Goal: Find specific page/section: Find specific page/section

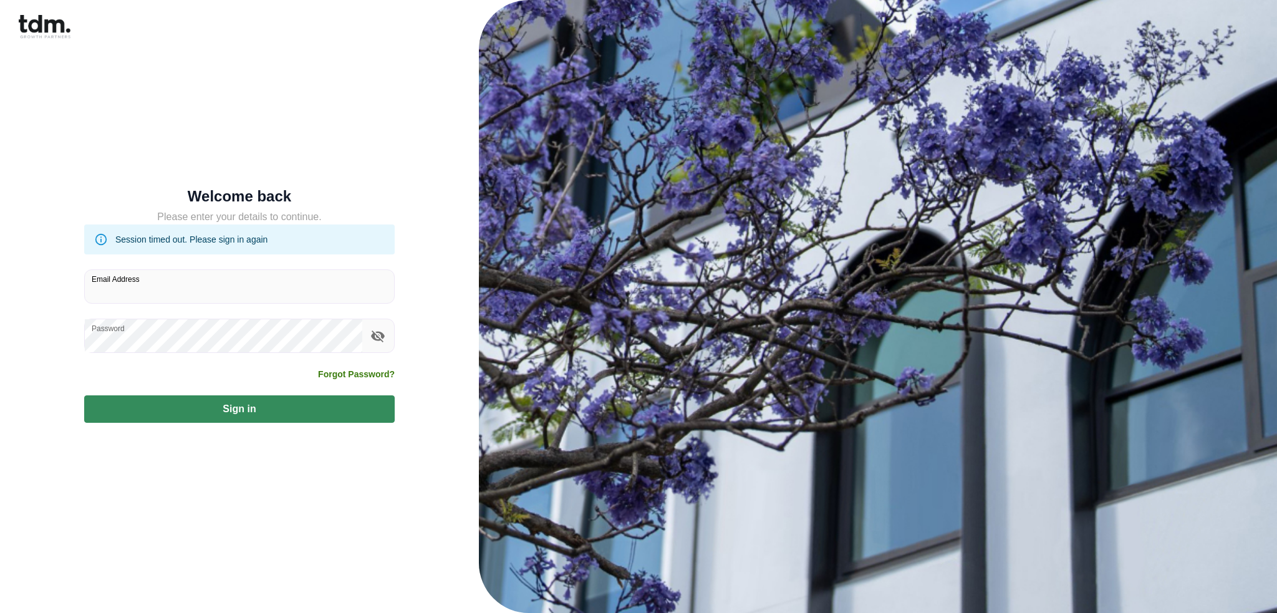
click at [339, 290] on input "Email Address" at bounding box center [239, 286] width 309 height 33
type input "**********"
click at [245, 407] on button "Sign in" at bounding box center [239, 408] width 311 height 27
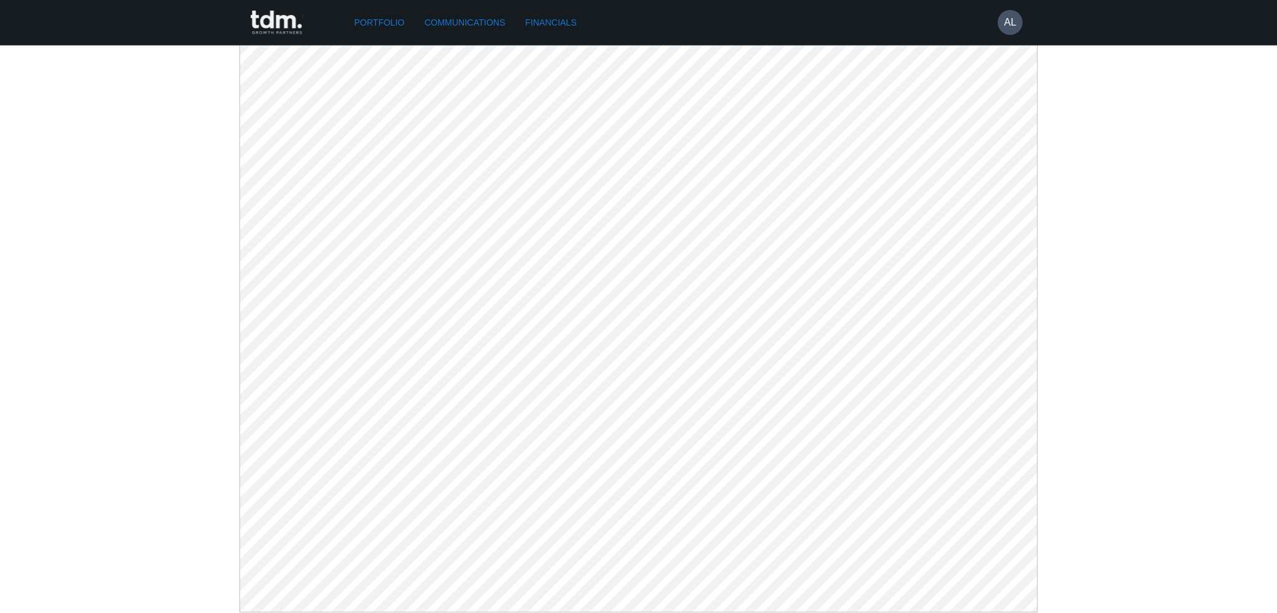
click at [440, 16] on link "Communications" at bounding box center [465, 22] width 91 height 23
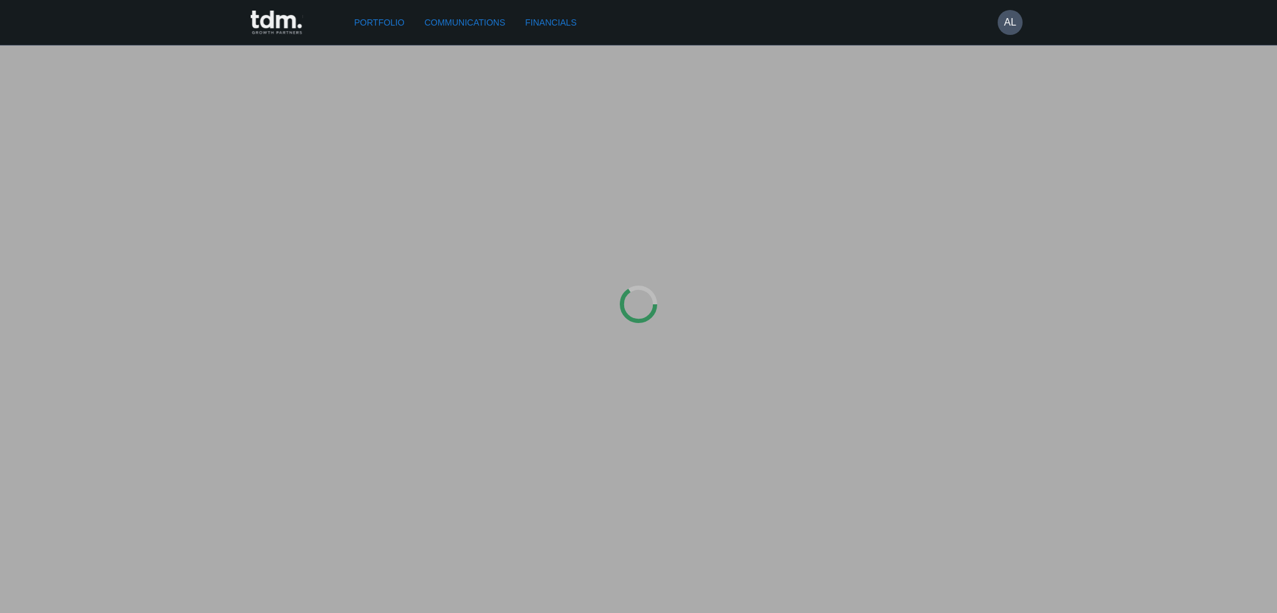
click at [355, 41] on div "Portfolio Communications Financials AL" at bounding box center [630, 22] width 783 height 45
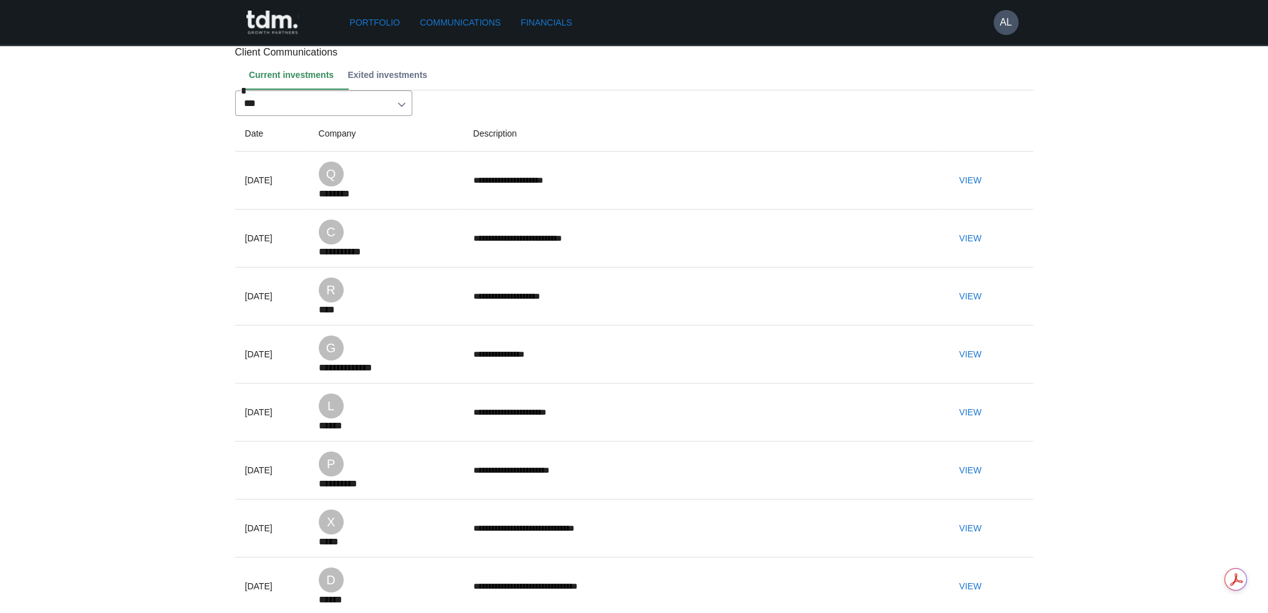
click at [374, 21] on link "Portfolio" at bounding box center [375, 22] width 60 height 23
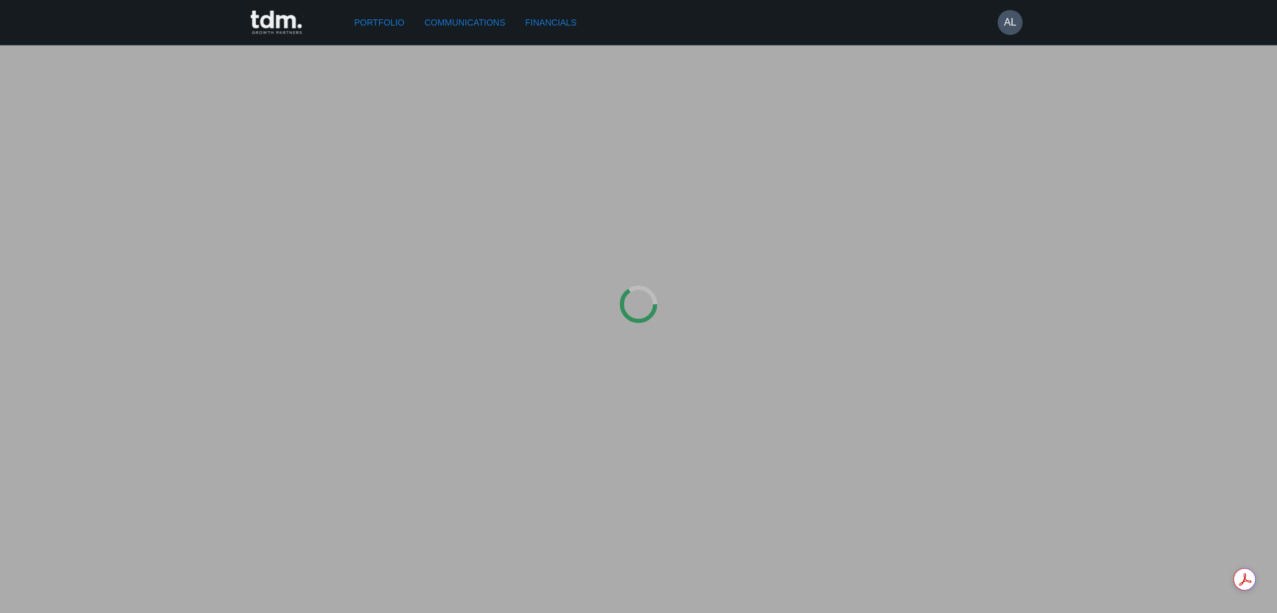
type input "*********"
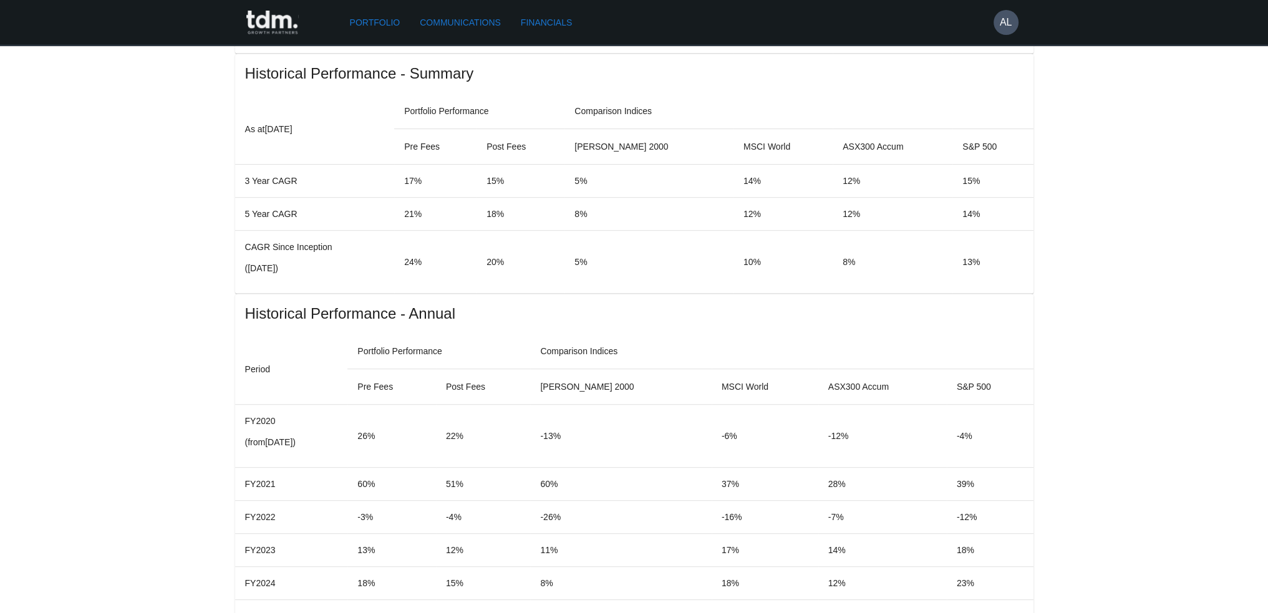
scroll to position [686, 0]
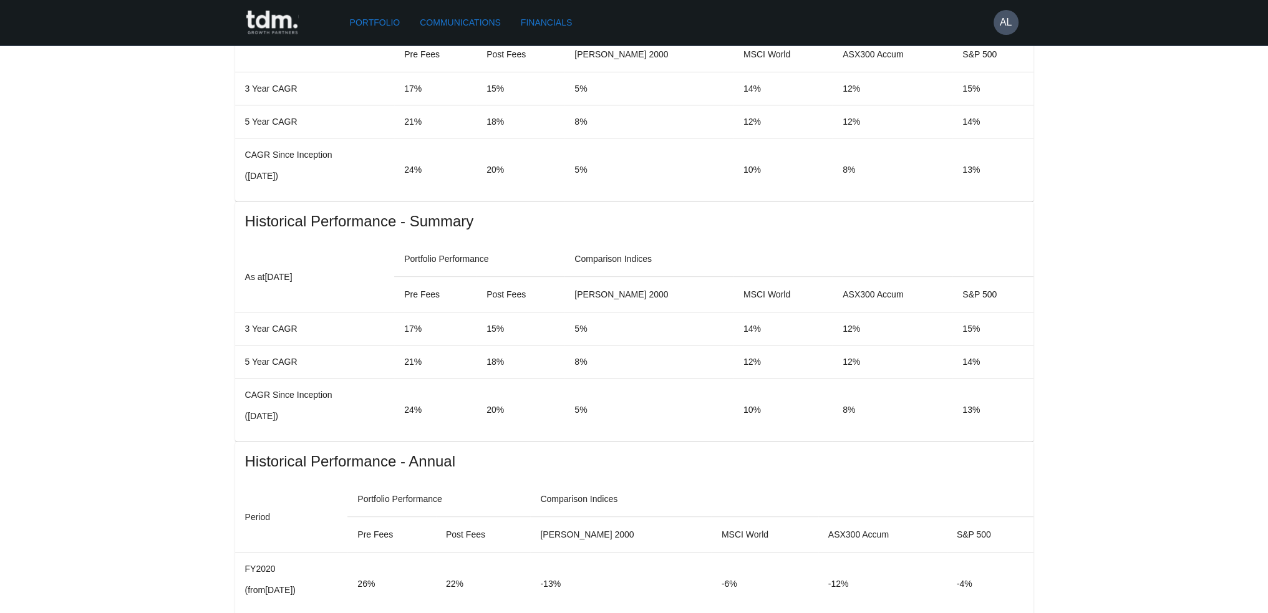
drag, startPoint x: 317, startPoint y: 405, endPoint x: 292, endPoint y: 398, distance: 25.3
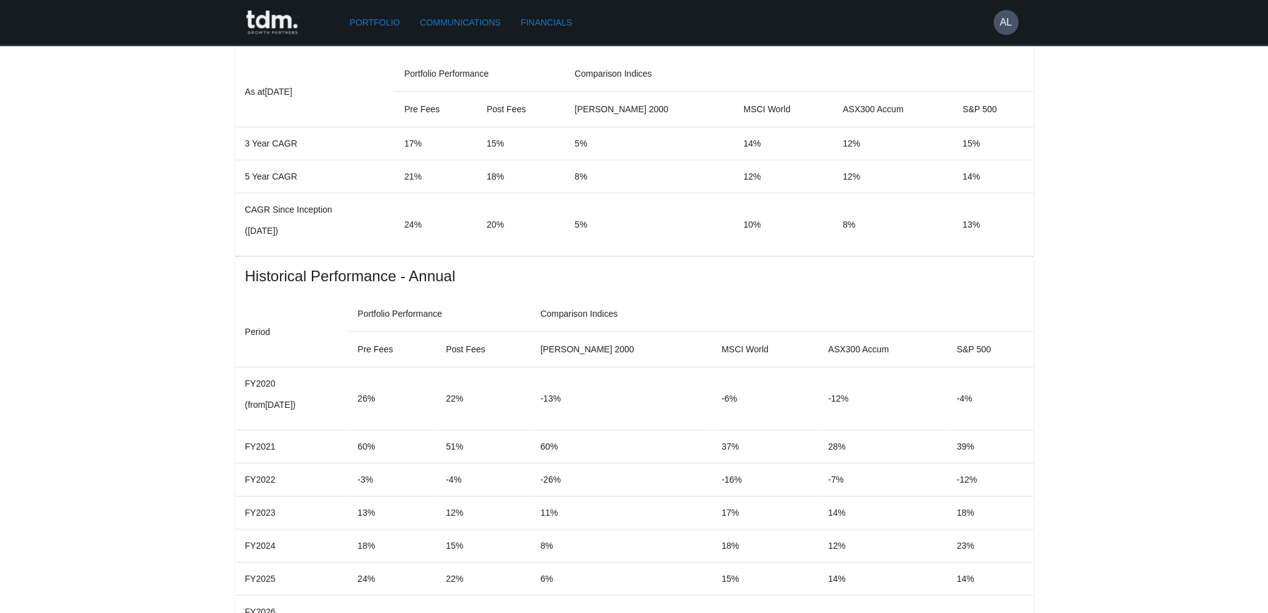
scroll to position [873, 0]
drag, startPoint x: 379, startPoint y: 355, endPoint x: 290, endPoint y: 349, distance: 89.4
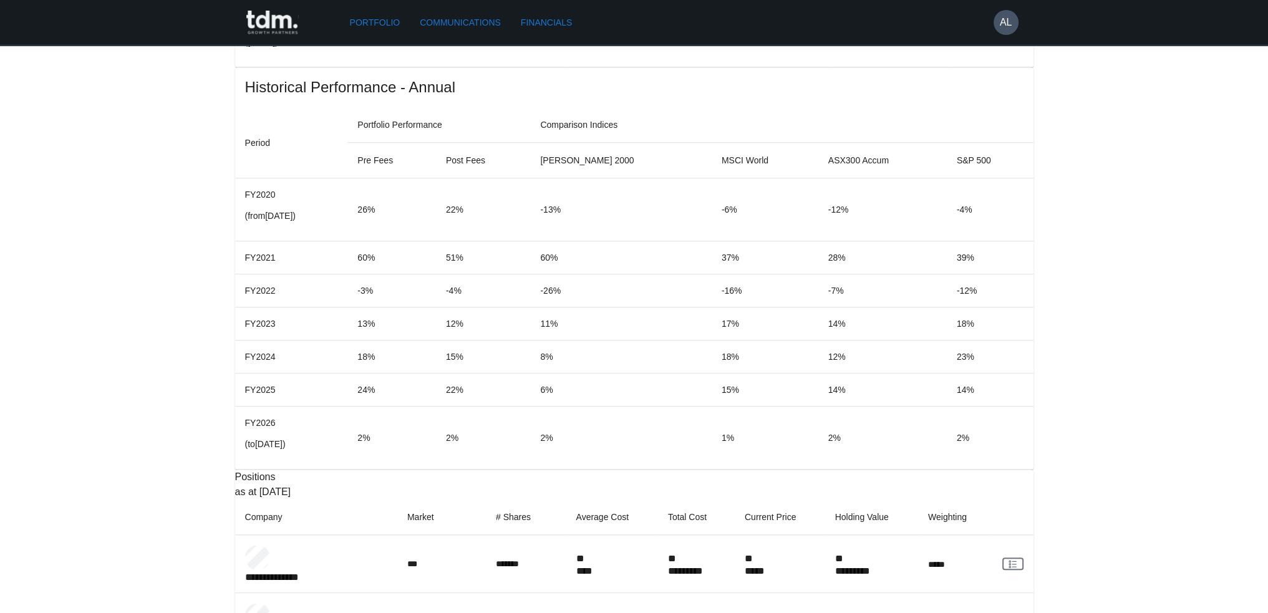
scroll to position [1122, 0]
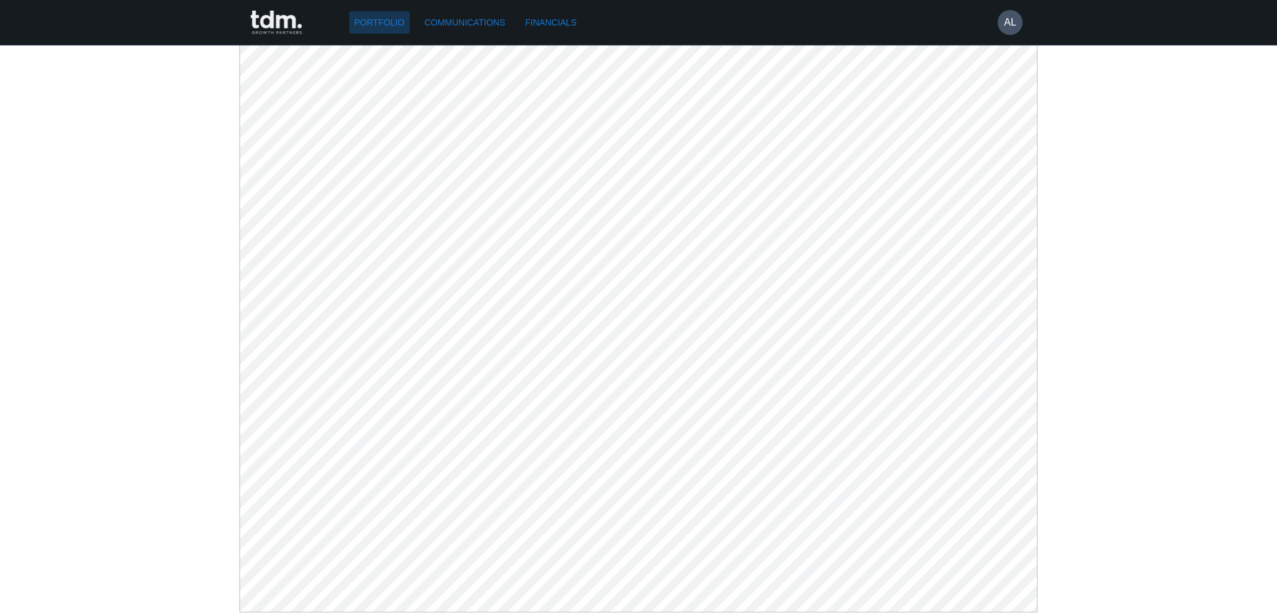
click at [369, 21] on link "Portfolio" at bounding box center [379, 22] width 60 height 23
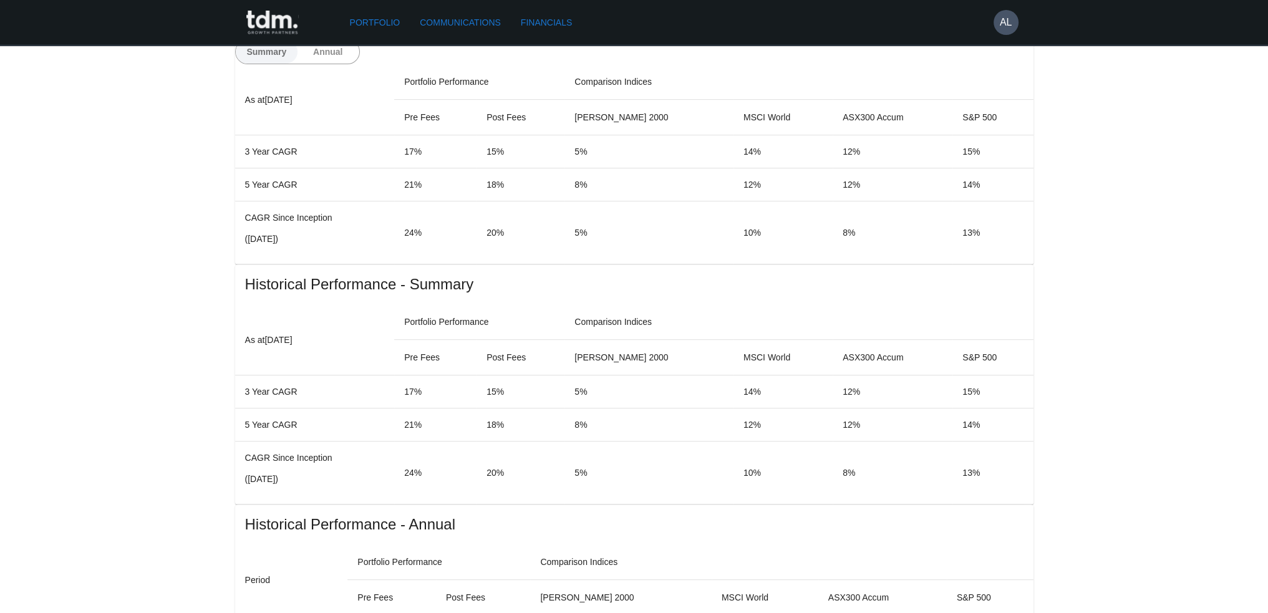
scroll to position [624, 0]
